Goal: Information Seeking & Learning: Learn about a topic

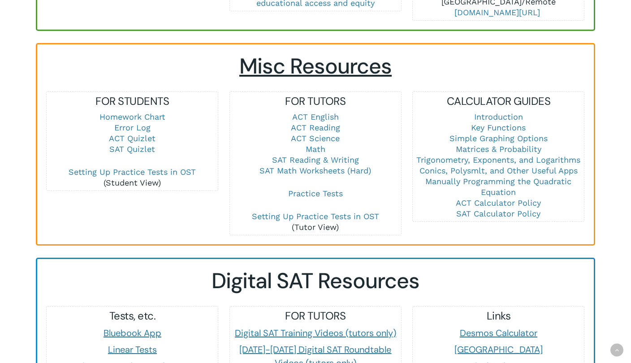
scroll to position [588, 0]
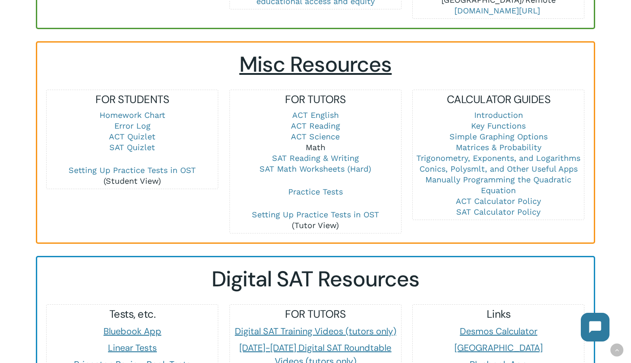
click at [313, 143] on link "Math" at bounding box center [316, 147] width 20 height 9
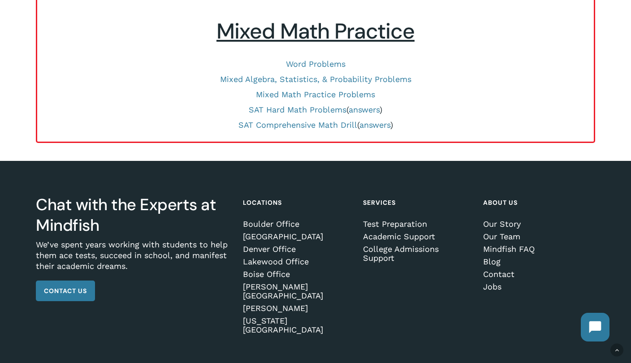
scroll to position [509, 0]
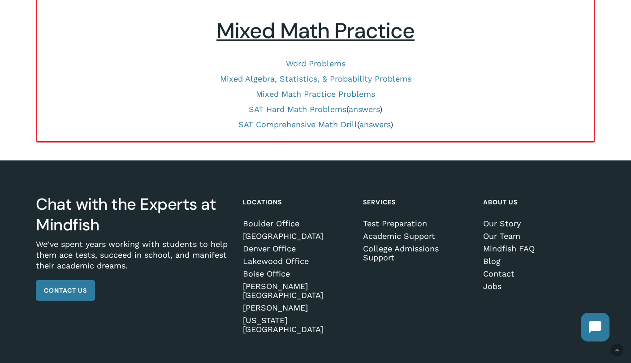
click at [339, 126] on link "SAT Comprehensive Math Drill" at bounding box center [297, 124] width 119 height 9
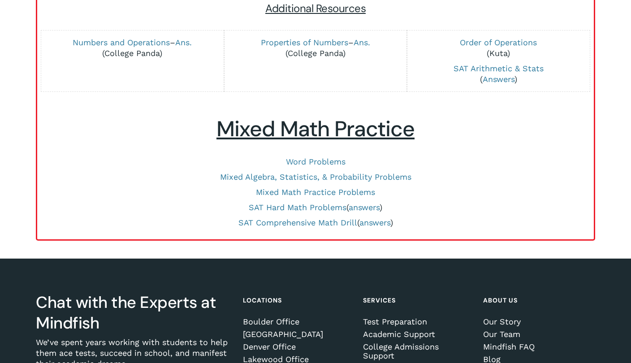
scroll to position [411, 0]
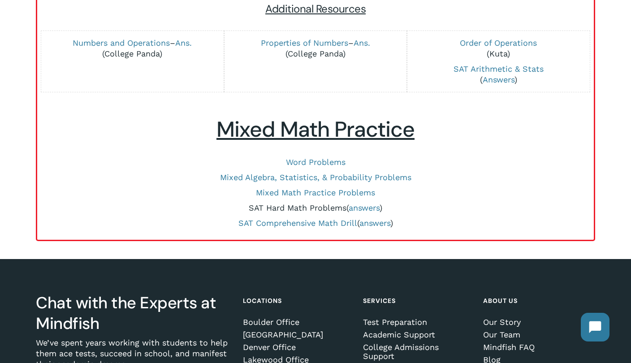
click at [275, 207] on link "SAT Hard Math Problems" at bounding box center [298, 207] width 98 height 9
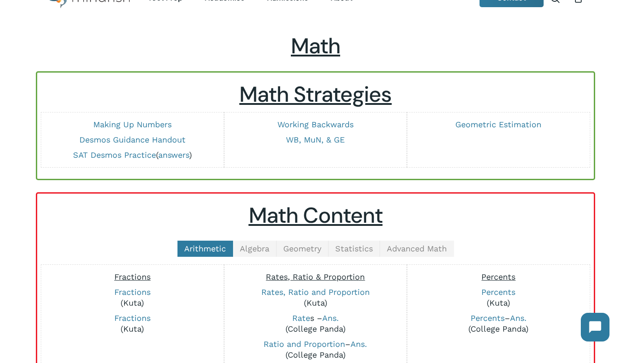
scroll to position [30, 0]
